Goal: Task Accomplishment & Management: Manage account settings

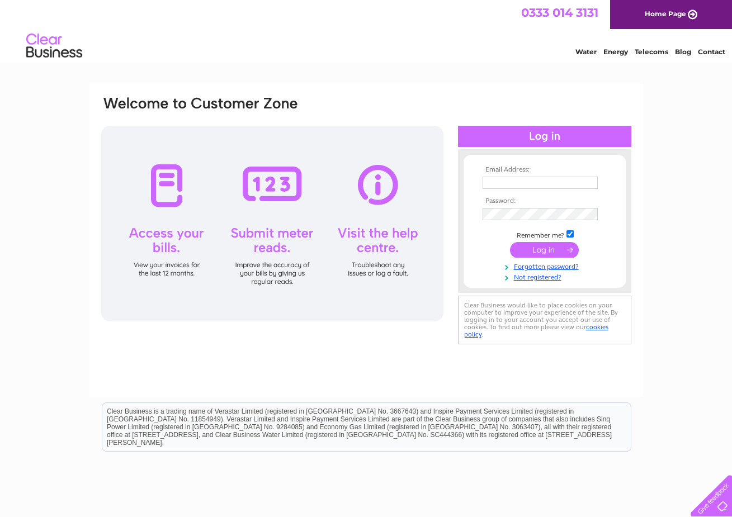
type input "barry@ashleysbathrooms.com"
click at [174, 187] on div at bounding box center [272, 224] width 342 height 196
click at [551, 245] on input "submit" at bounding box center [544, 250] width 69 height 16
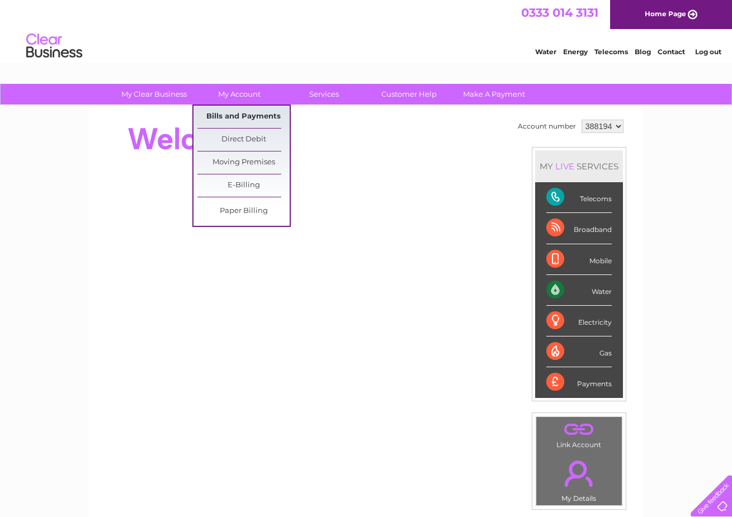
click at [245, 115] on link "Bills and Payments" at bounding box center [243, 117] width 92 height 22
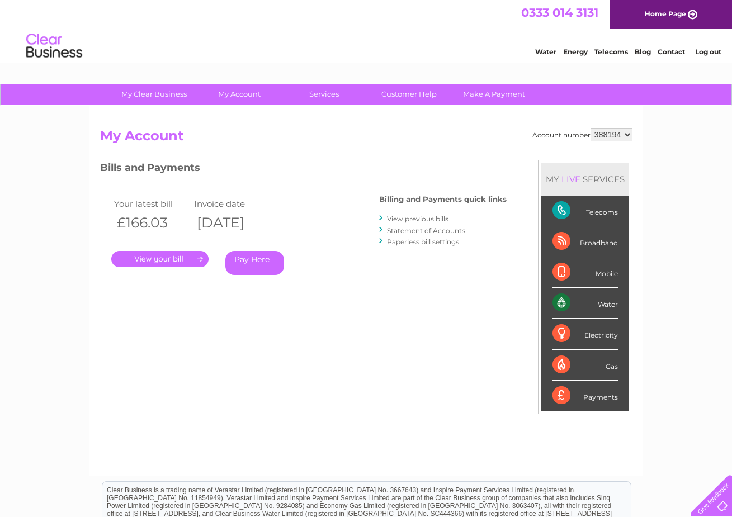
click at [157, 254] on link "." at bounding box center [159, 259] width 97 height 16
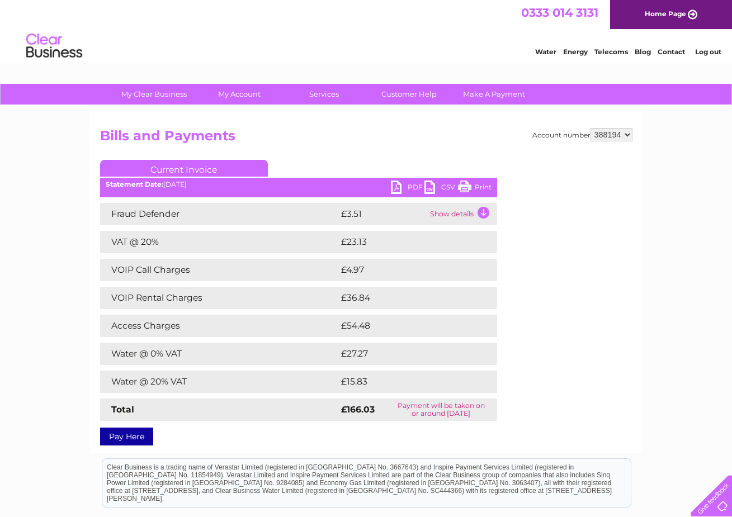
click at [392, 186] on link "PDF" at bounding box center [408, 189] width 34 height 16
